Goal: Information Seeking & Learning: Learn about a topic

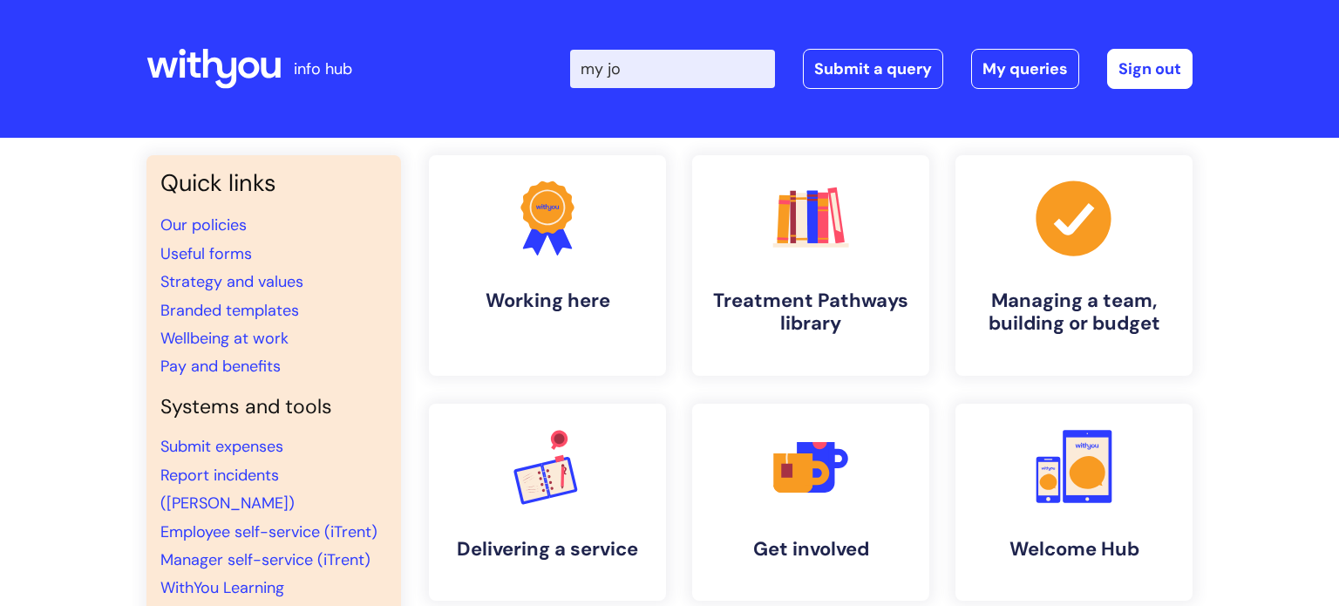
type input "my jou"
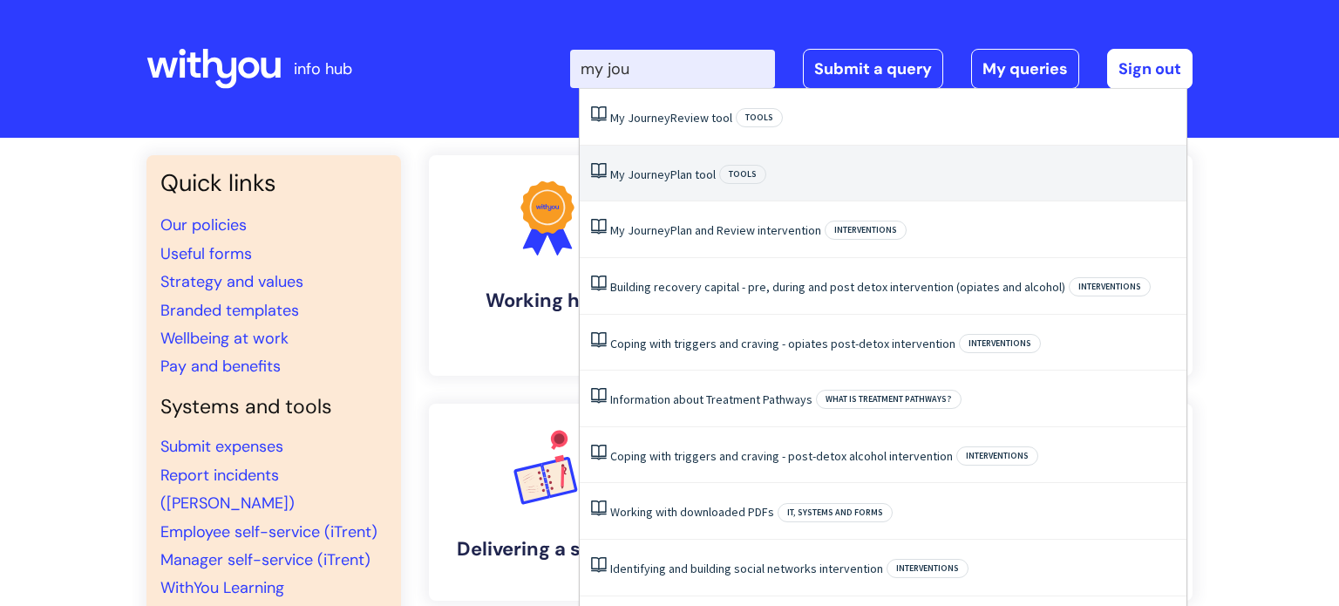
click at [663, 179] on span "Journey" at bounding box center [649, 175] width 43 height 16
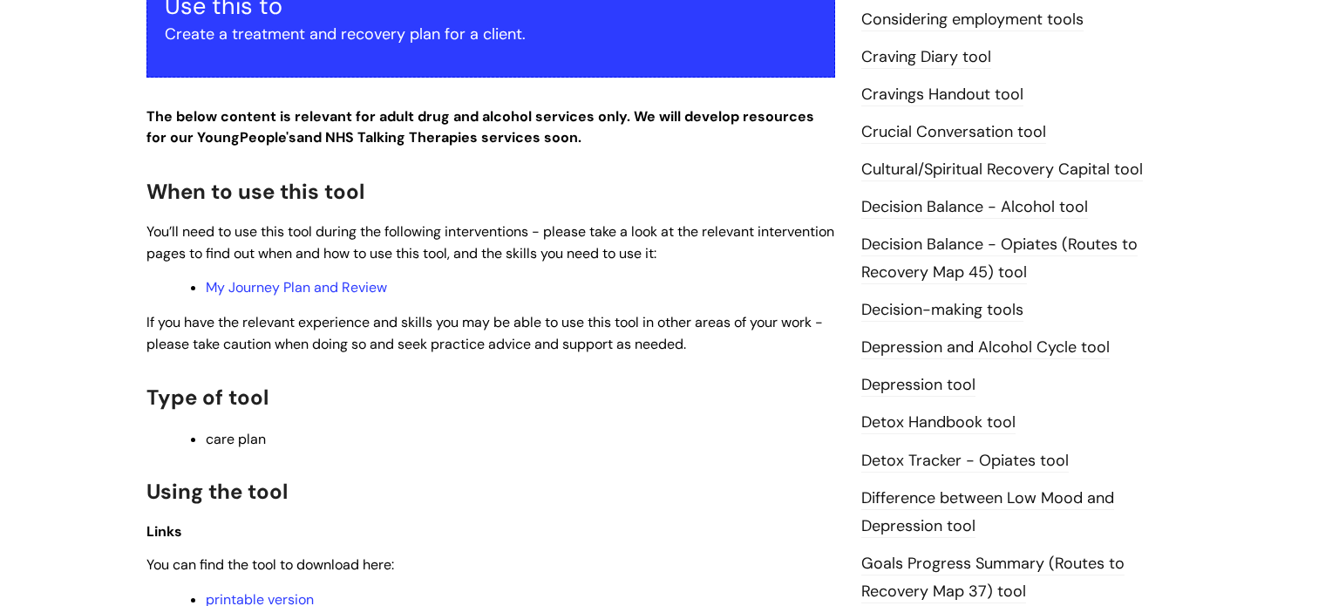
scroll to position [837, 0]
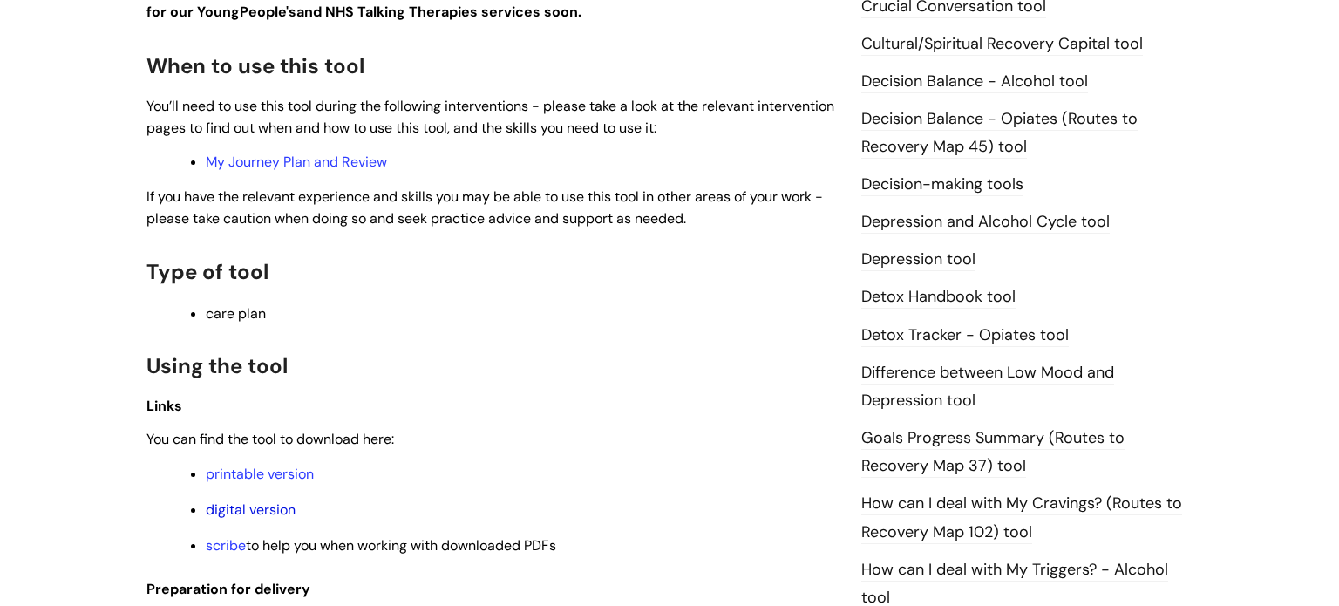
click at [231, 513] on link "digital version" at bounding box center [251, 509] width 90 height 18
